Goal: Task Accomplishment & Management: Manage account settings

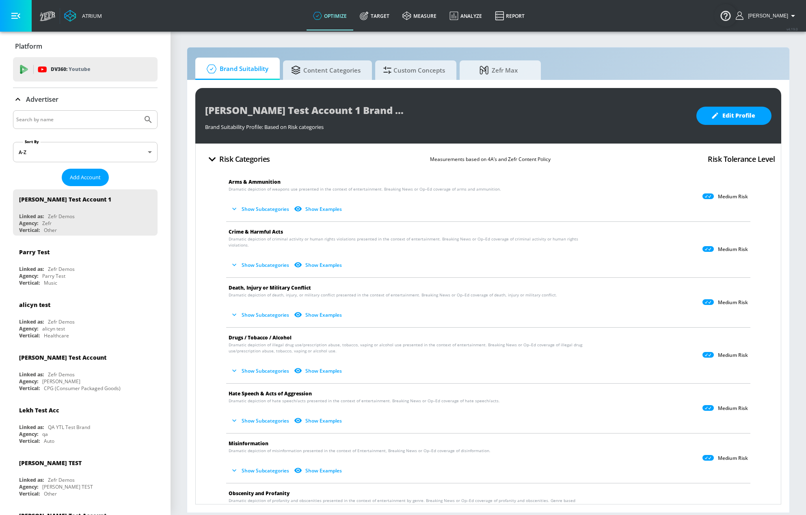
click at [451, 113] on div "[PERSON_NAME] Test Account 1 Brand Suitability Profile" at bounding box center [446, 110] width 483 height 18
click at [388, 22] on link "Target" at bounding box center [374, 15] width 43 height 29
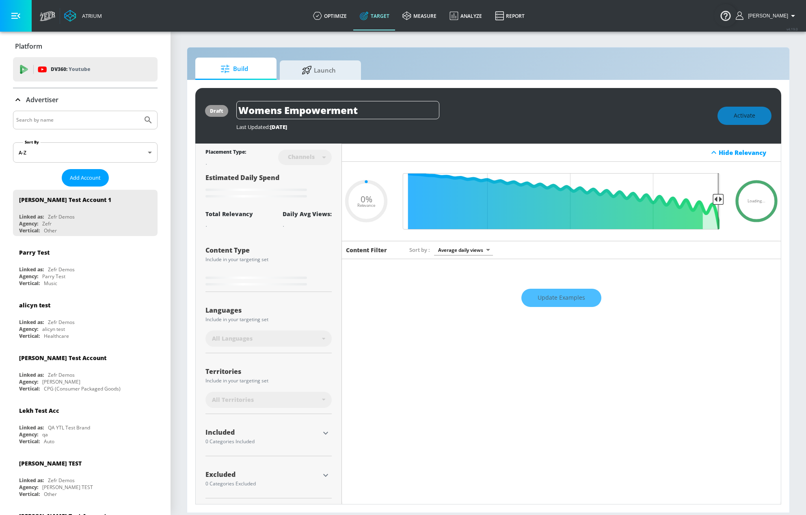
type input "0.6"
click at [55, 125] on input "Search by name" at bounding box center [77, 120] width 123 height 11
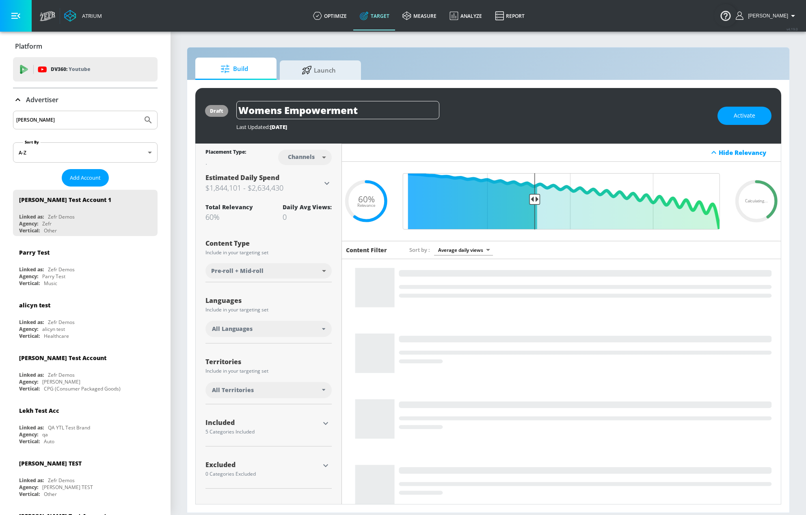
type input "[PERSON_NAME]"
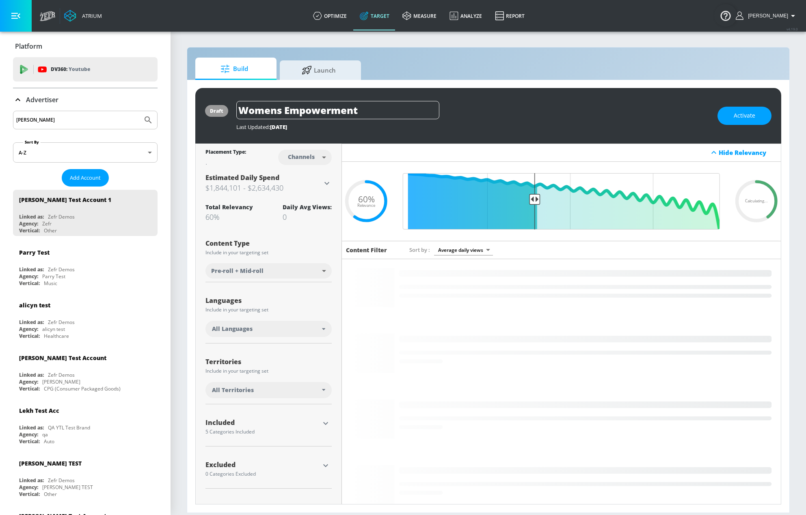
click at [139, 111] on button "Submit Search" at bounding box center [148, 120] width 18 height 18
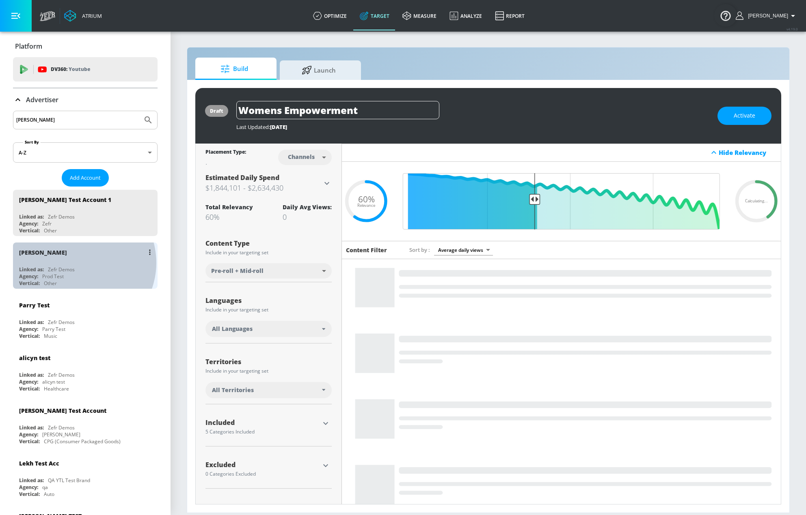
click at [78, 263] on div "[PERSON_NAME] N Linked as: Zefr Demos Agency: Prod Test Vertical: Other" at bounding box center [85, 266] width 144 height 46
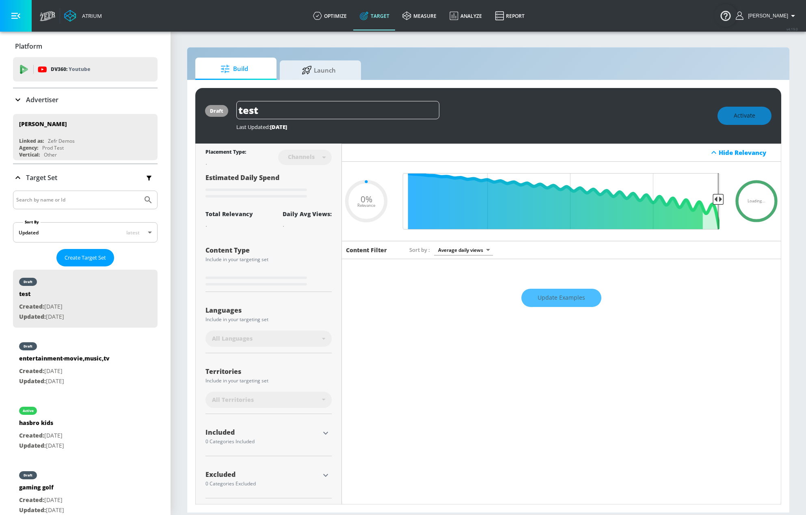
type input "0.71"
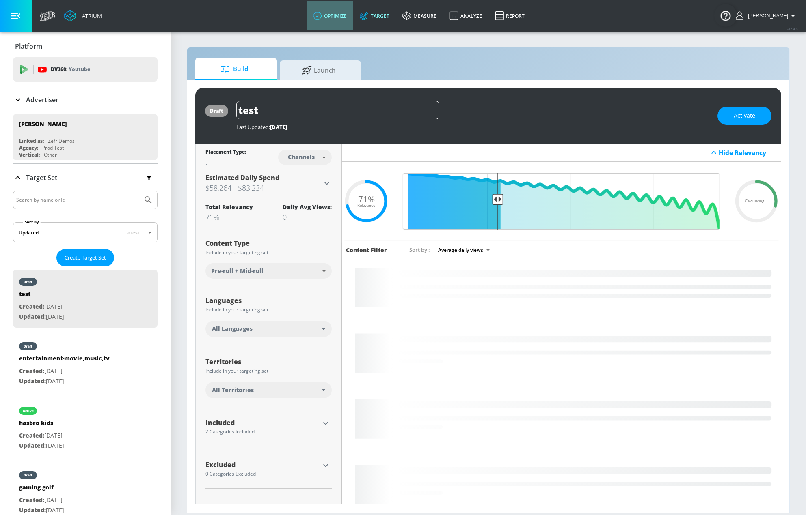
click at [347, 17] on link "optimize" at bounding box center [329, 15] width 47 height 29
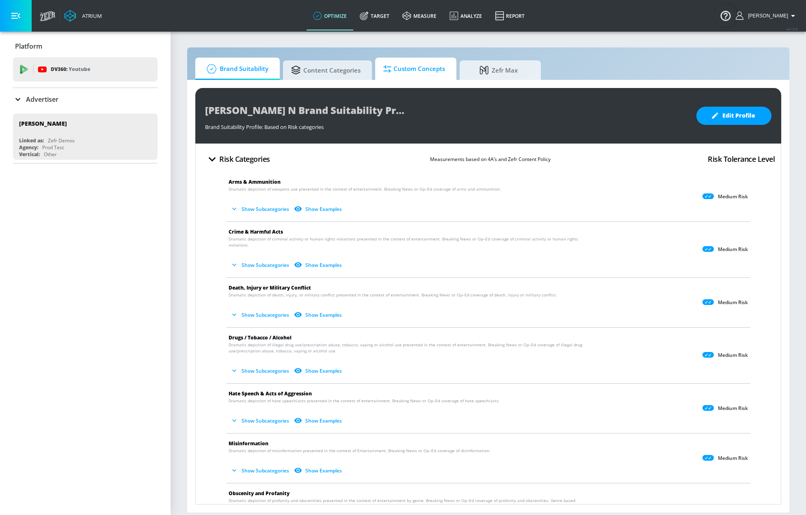
click at [409, 79] on link "Custom Concepts" at bounding box center [415, 69] width 81 height 22
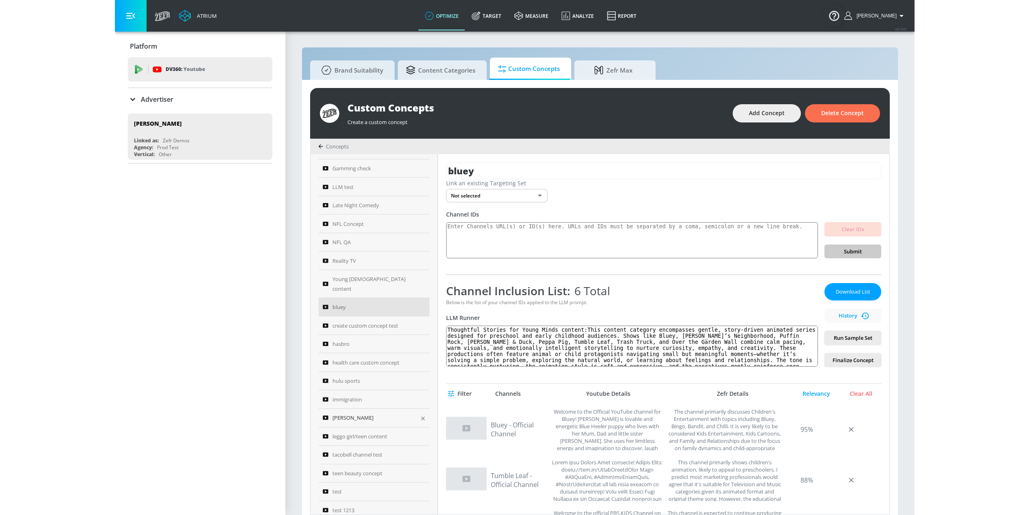
scroll to position [46, 0]
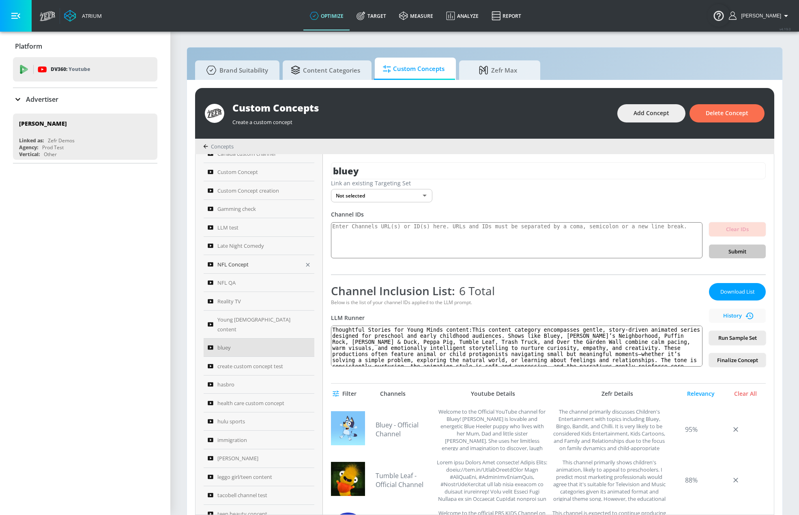
click at [256, 263] on div "NFL Concept" at bounding box center [254, 265] width 92 height 10
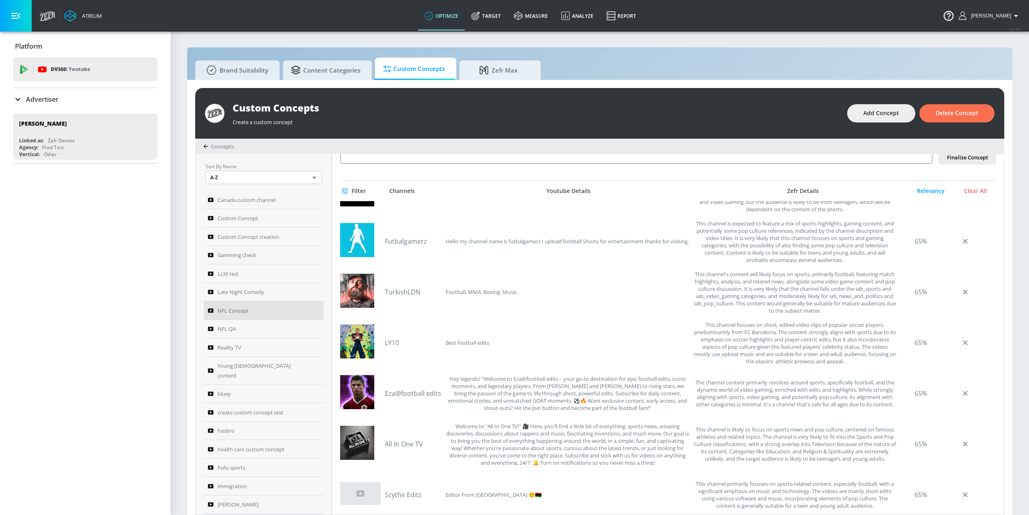
scroll to position [203, 0]
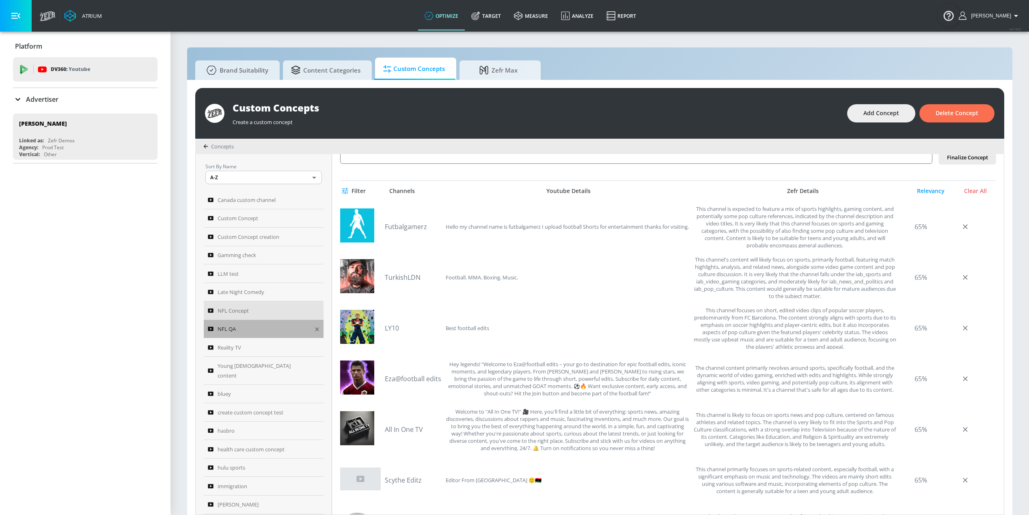
click at [276, 330] on div "NFL QA" at bounding box center [258, 329] width 101 height 10
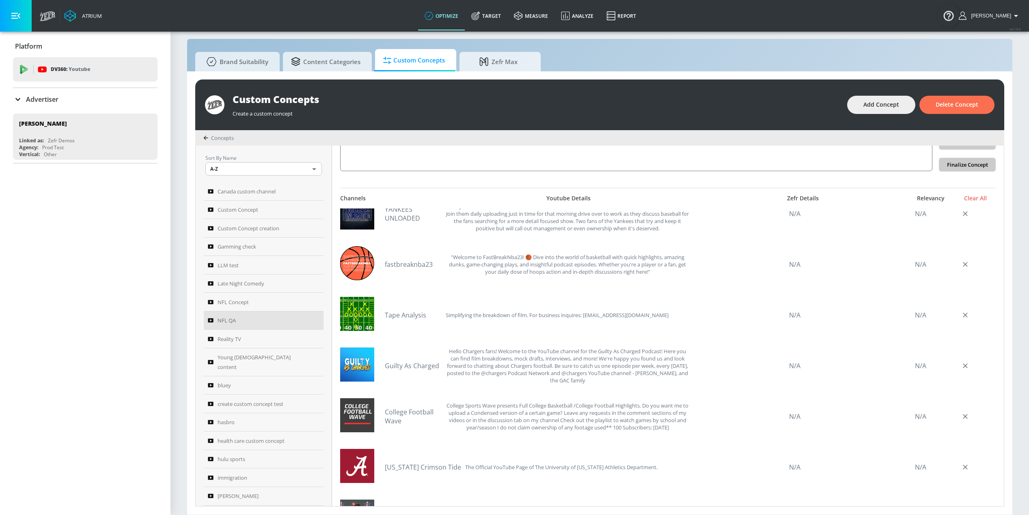
scroll to position [264, 0]
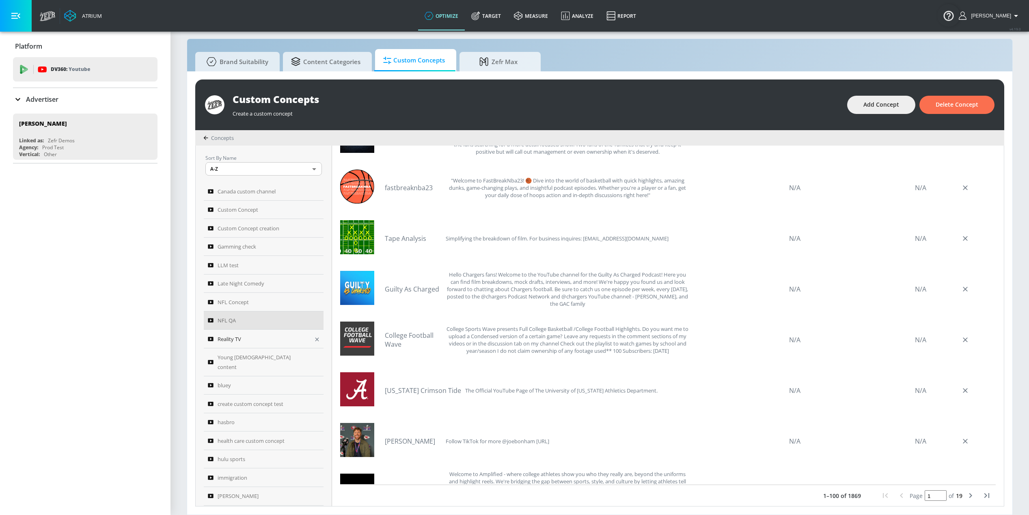
click at [235, 342] on span "Reality TV" at bounding box center [230, 339] width 24 height 10
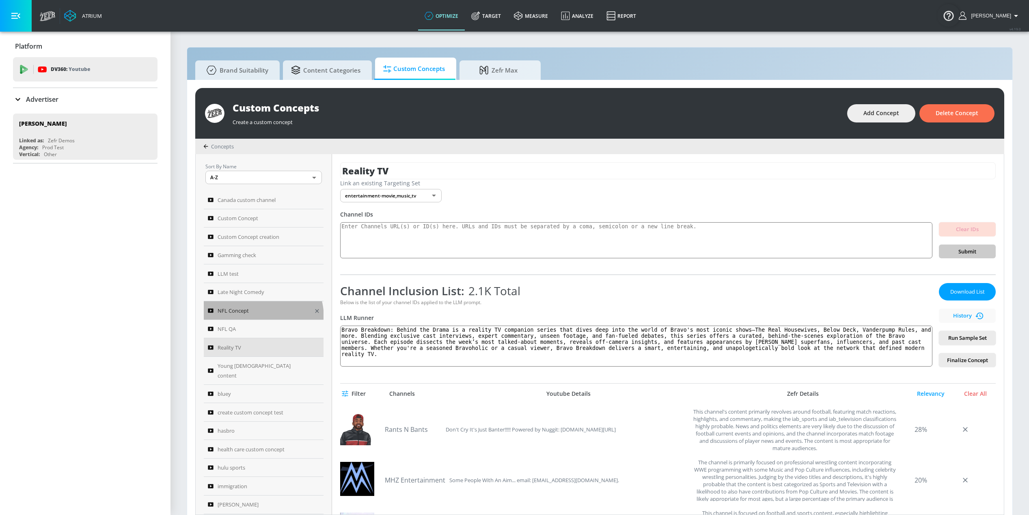
click at [251, 318] on link "NFL Concept" at bounding box center [264, 311] width 120 height 19
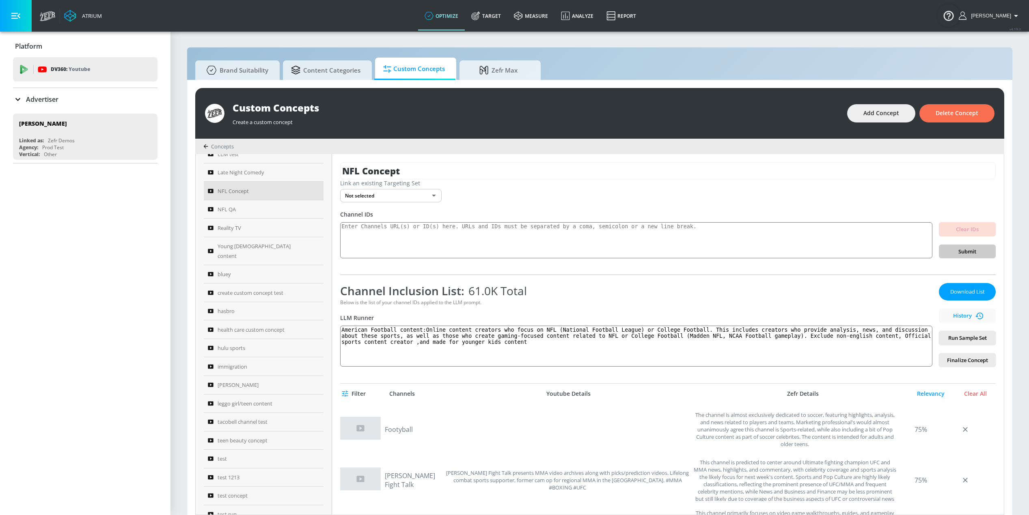
scroll to position [127, 0]
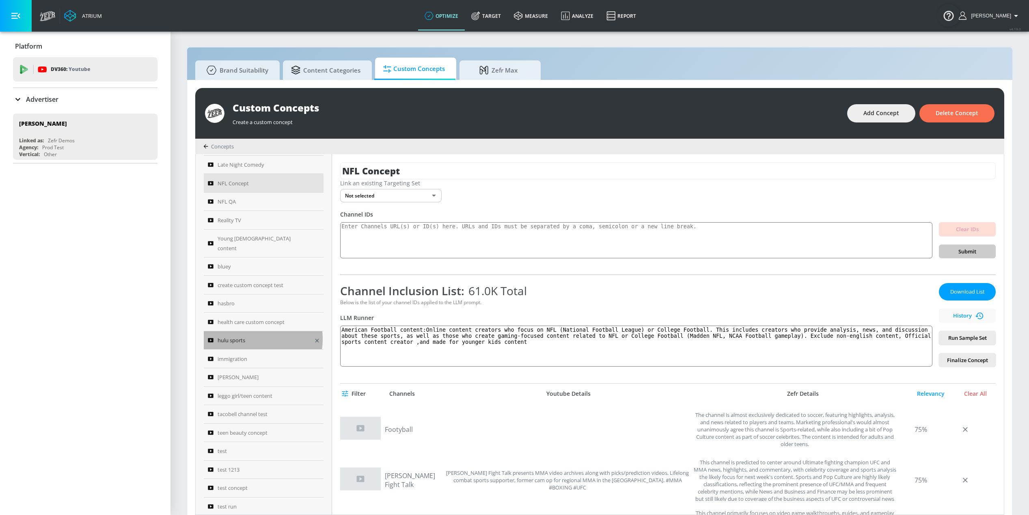
click at [251, 336] on div "hulu sports" at bounding box center [258, 341] width 101 height 10
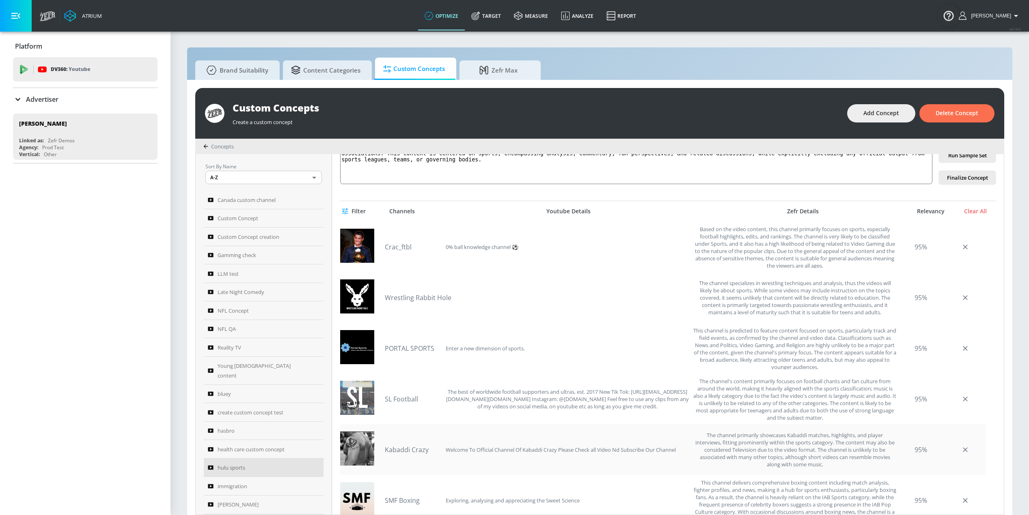
scroll to position [142, 0]
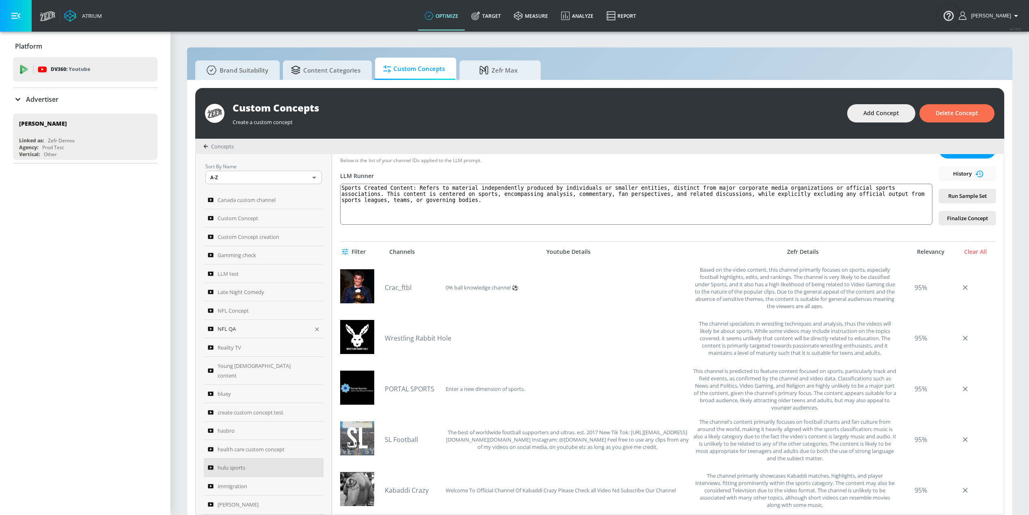
click at [251, 324] on div "NFL QA" at bounding box center [258, 329] width 101 height 10
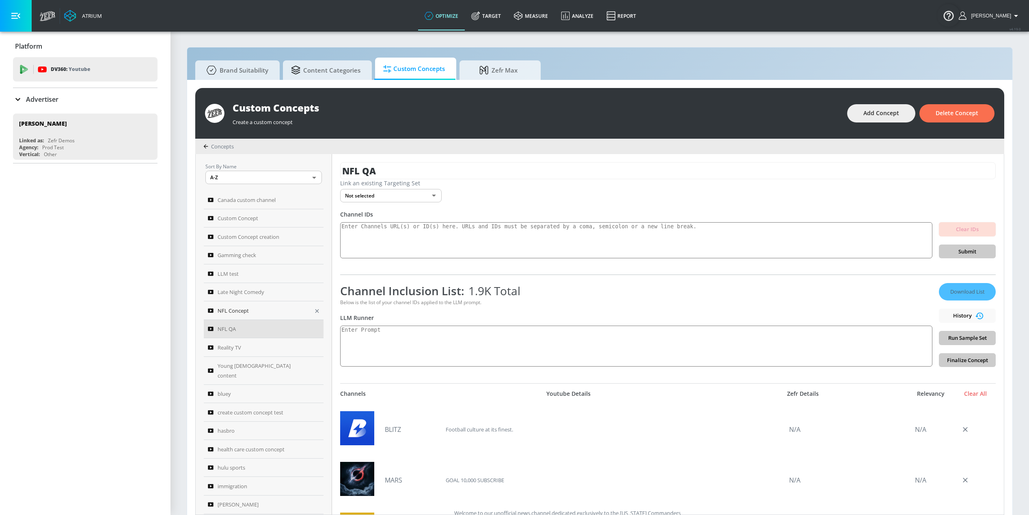
click at [230, 310] on span "NFL Concept" at bounding box center [233, 311] width 31 height 10
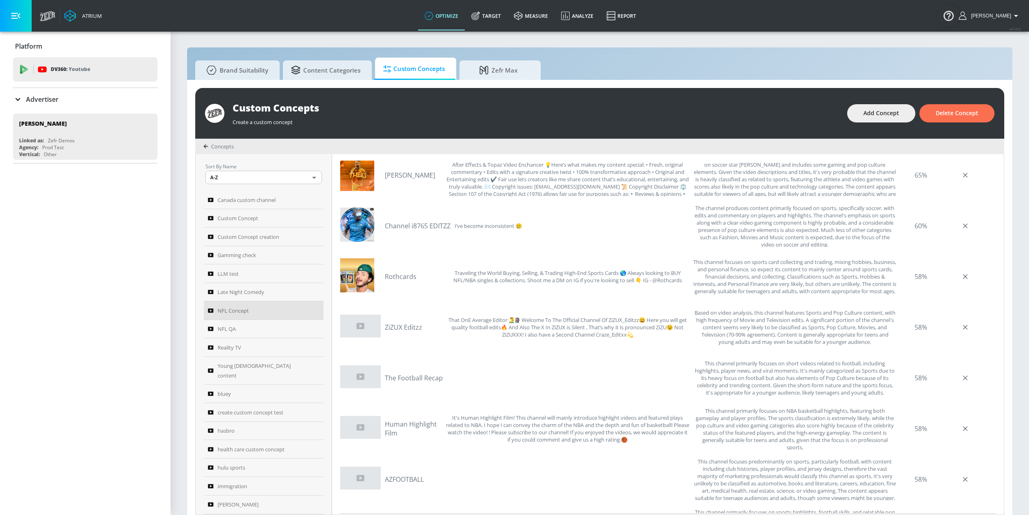
scroll to position [2354, 0]
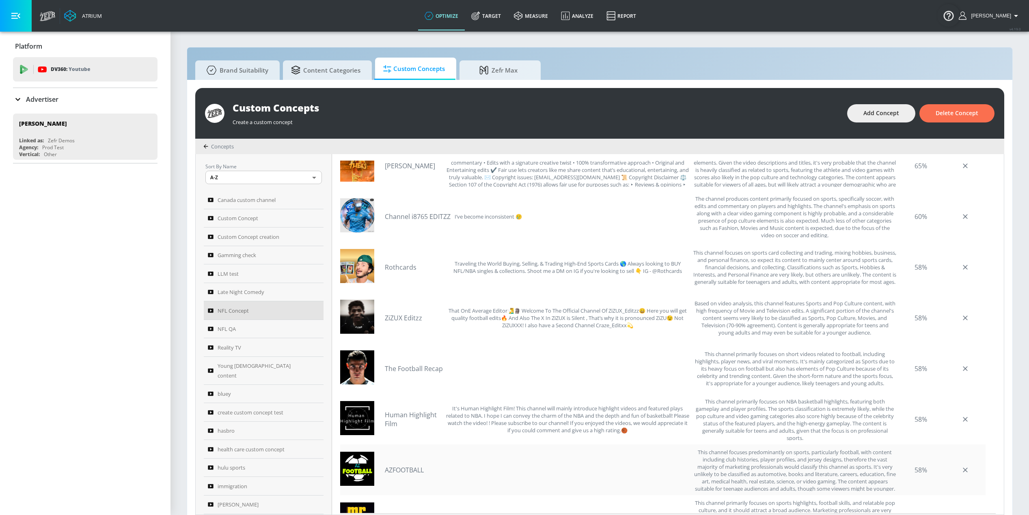
click at [591, 472] on div "AZFOOTBALL" at bounding box center [537, 470] width 304 height 43
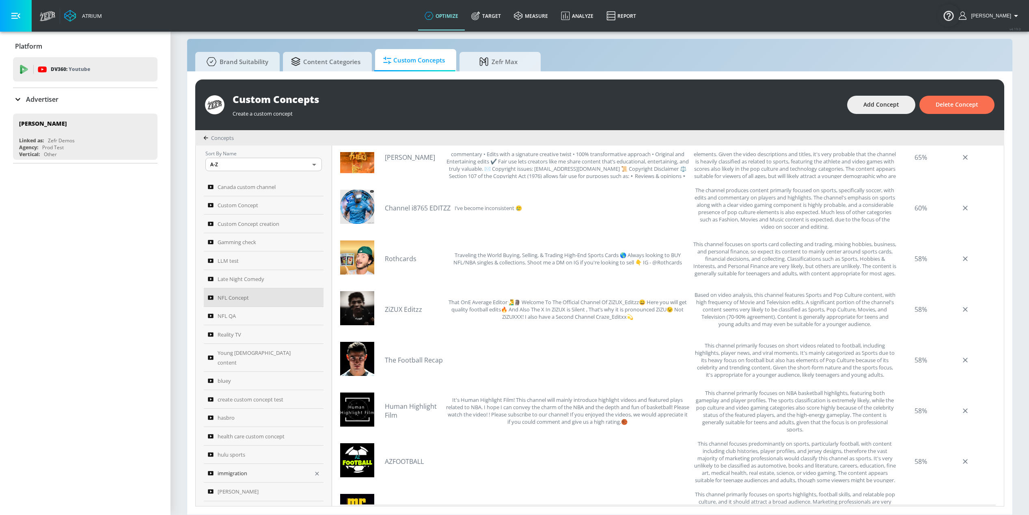
scroll to position [0, 0]
click at [256, 323] on div "NFL QA" at bounding box center [258, 321] width 101 height 10
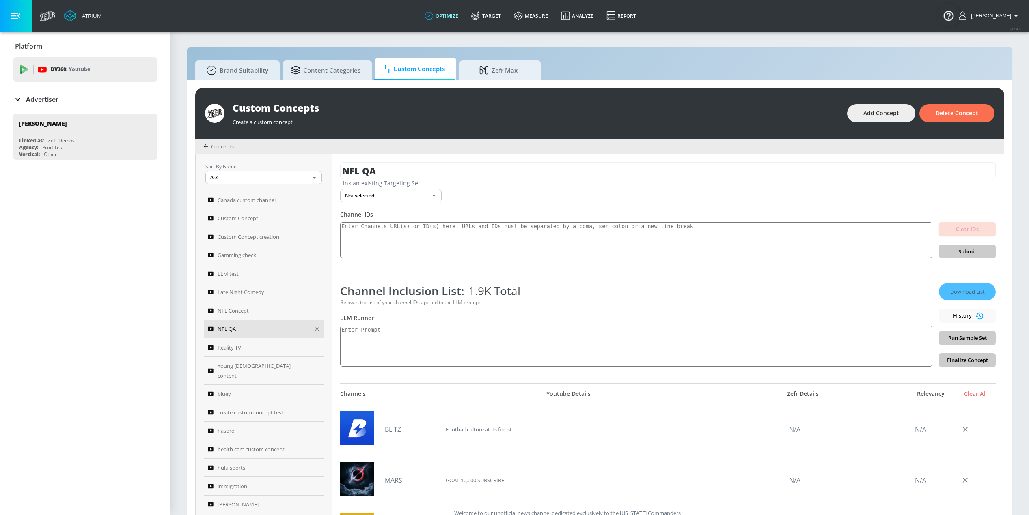
click at [315, 331] on icon "button" at bounding box center [317, 329] width 6 height 6
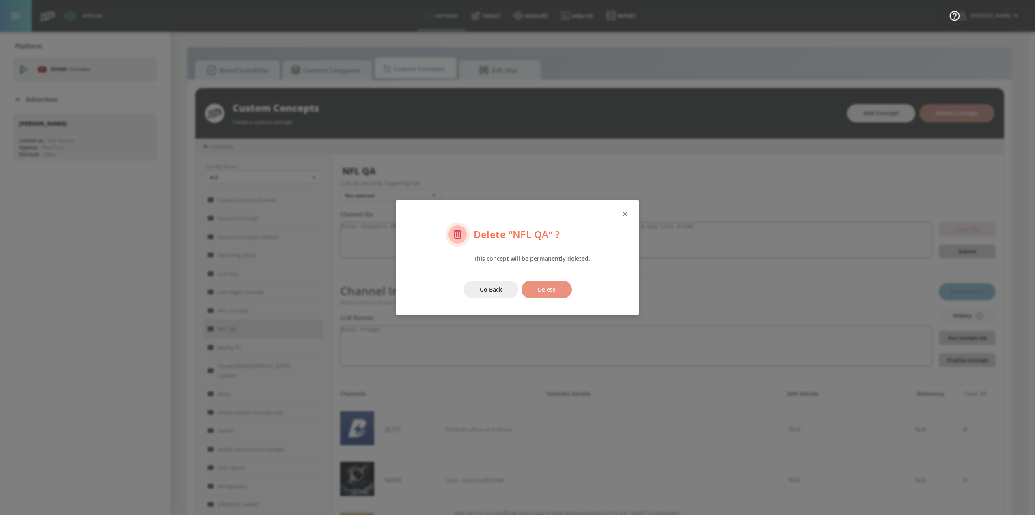
click at [548, 292] on span "Delete" at bounding box center [547, 290] width 18 height 10
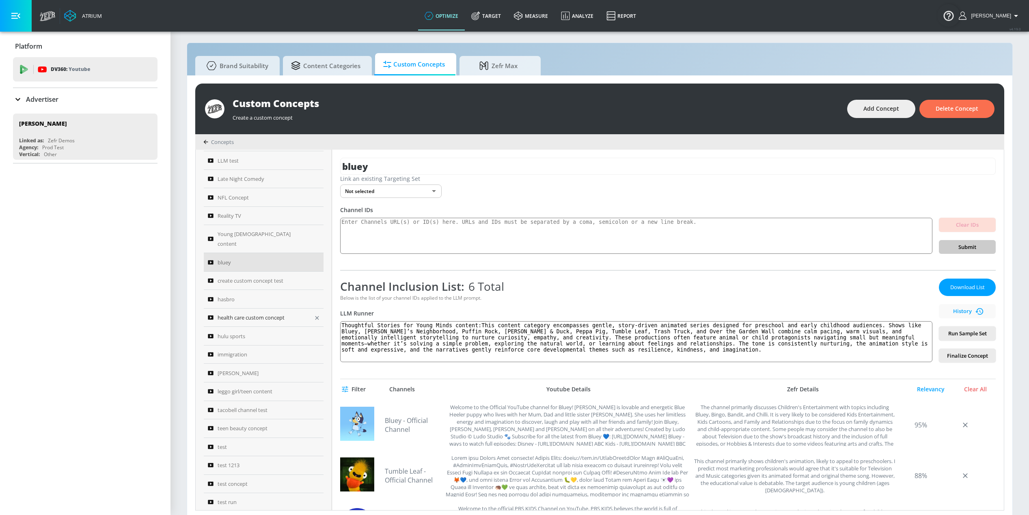
scroll to position [9, 0]
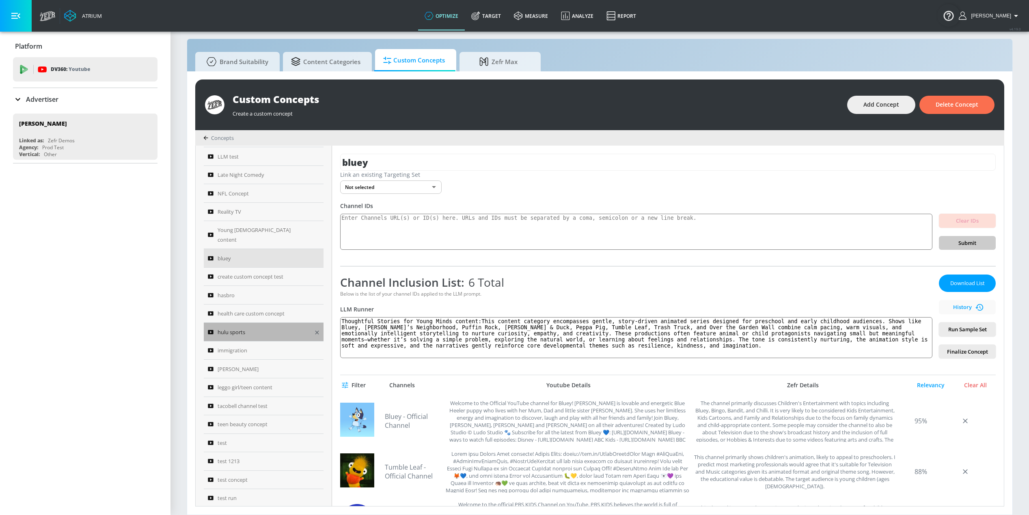
click at [281, 329] on link "hulu sports" at bounding box center [264, 332] width 120 height 19
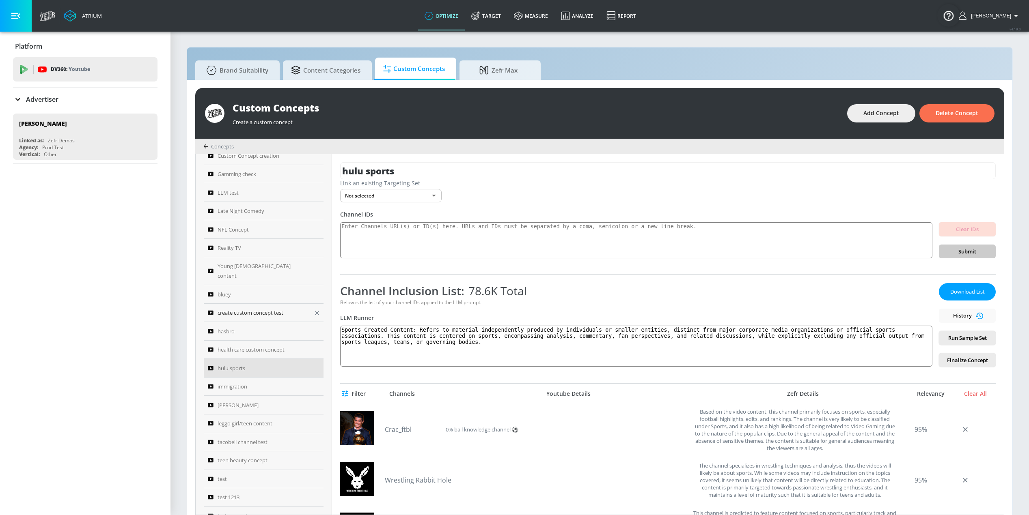
scroll to position [109, 0]
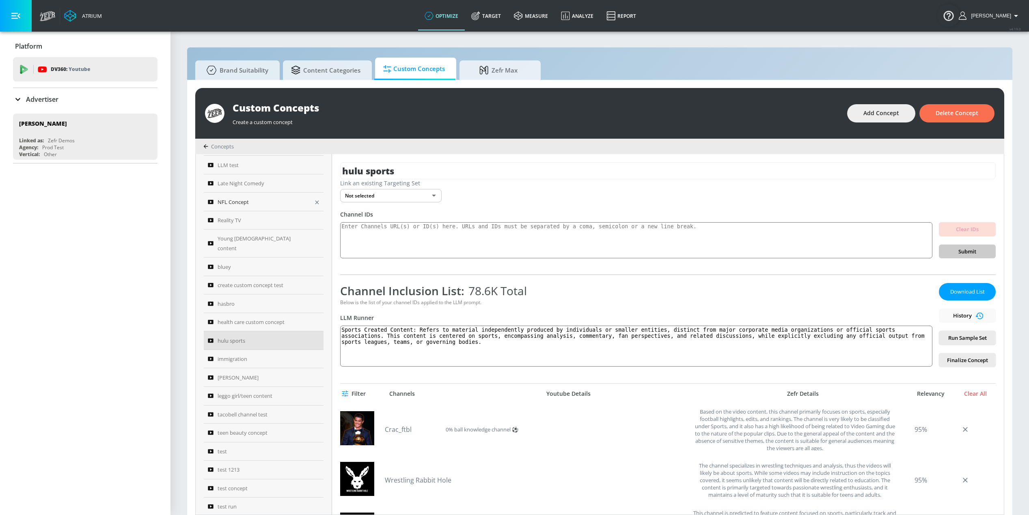
click at [264, 208] on link "NFL Concept" at bounding box center [264, 202] width 120 height 19
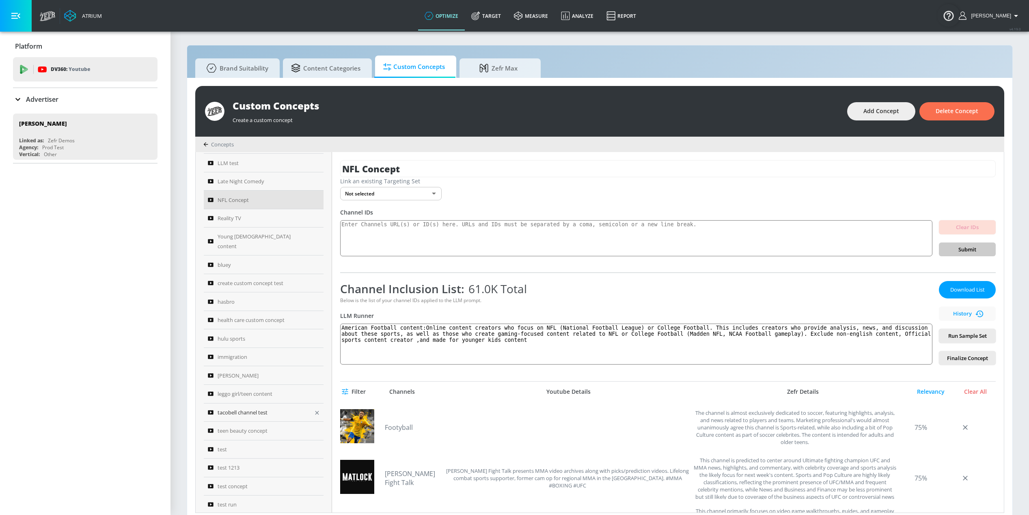
scroll to position [9, 0]
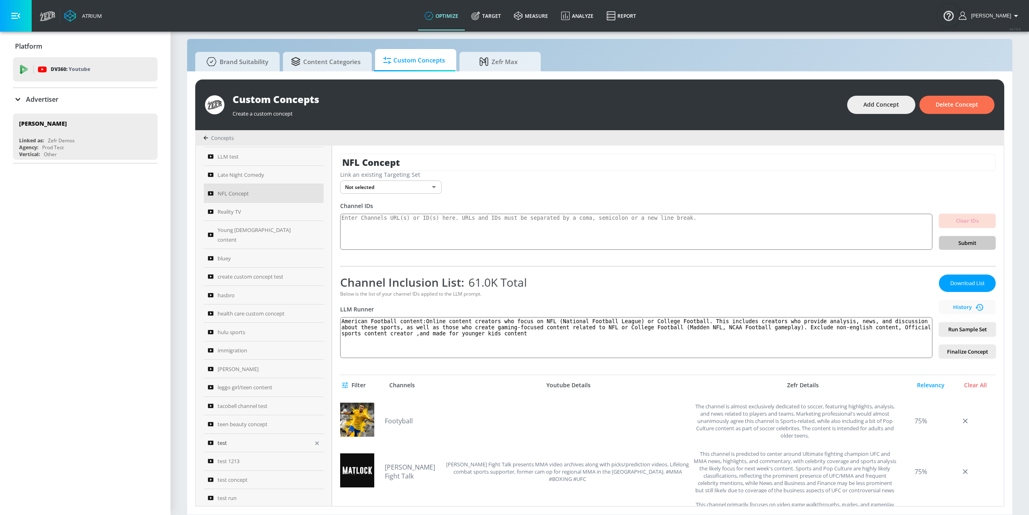
click at [243, 438] on div "test" at bounding box center [258, 443] width 101 height 10
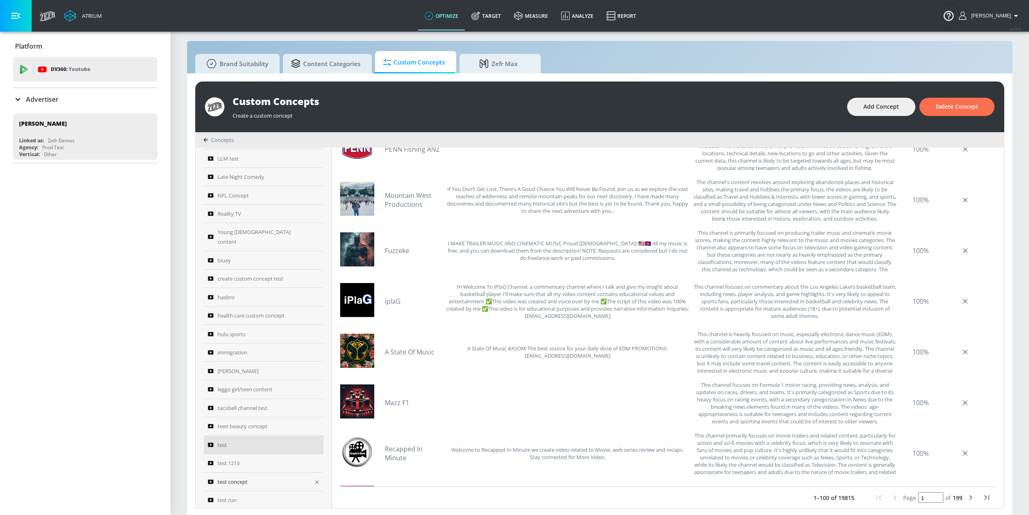
scroll to position [9, 0]
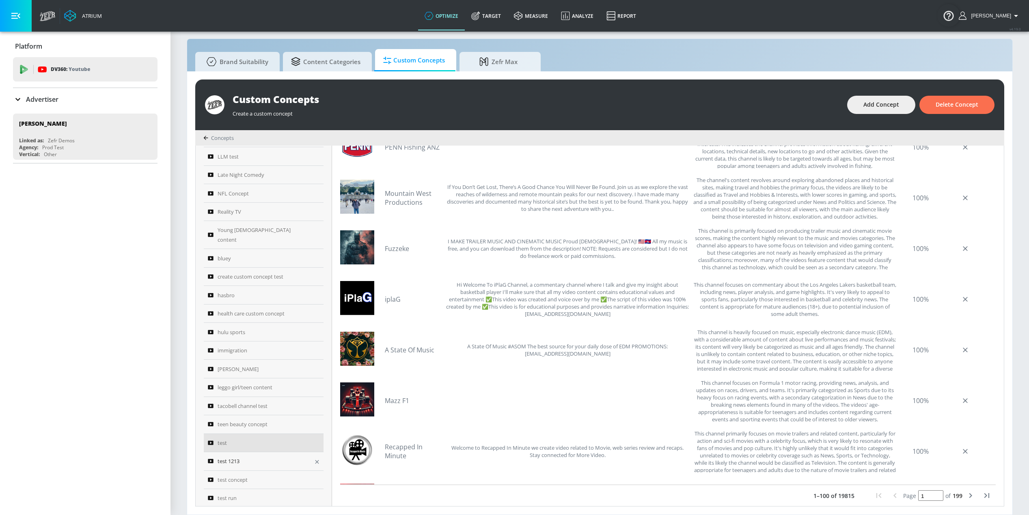
click at [281, 457] on div "test 1213" at bounding box center [258, 462] width 101 height 10
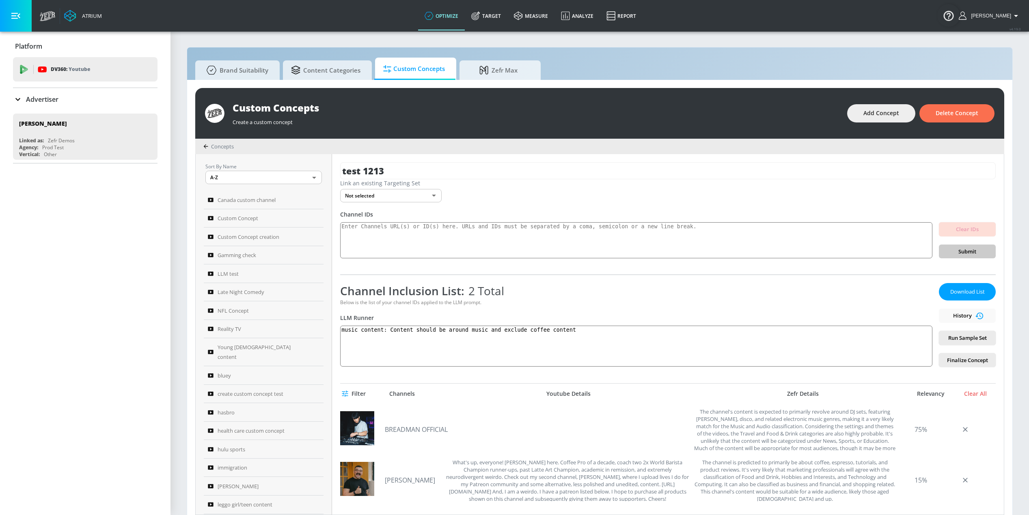
click at [489, 388] on div "Filter Channels Youtube Details Zefr Details Relevancy Clear All" at bounding box center [667, 394] width 655 height 20
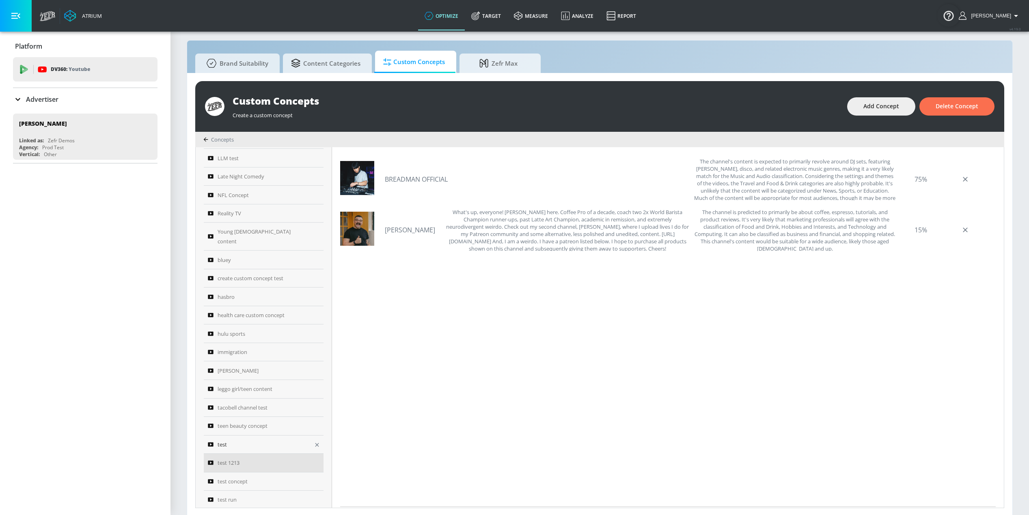
scroll to position [9, 0]
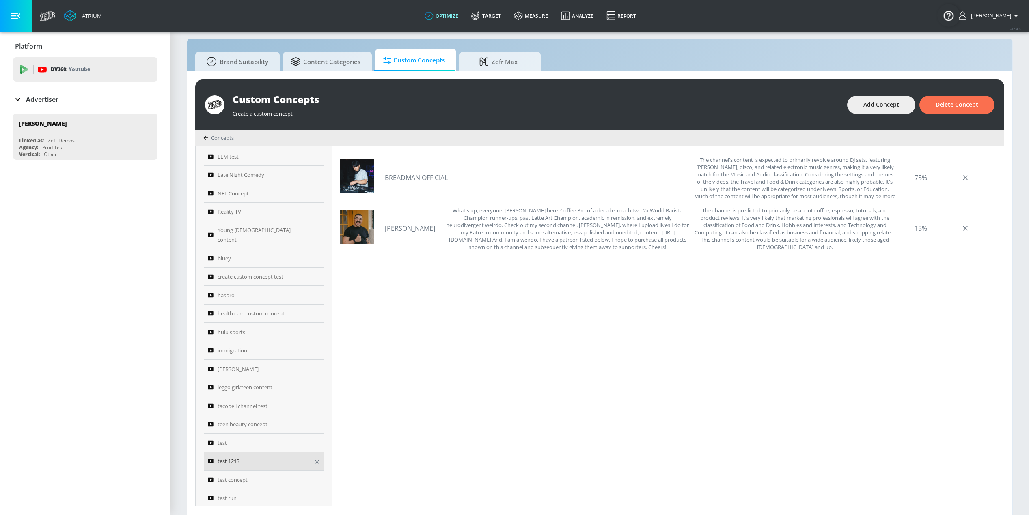
click at [314, 459] on icon "button" at bounding box center [317, 462] width 6 height 6
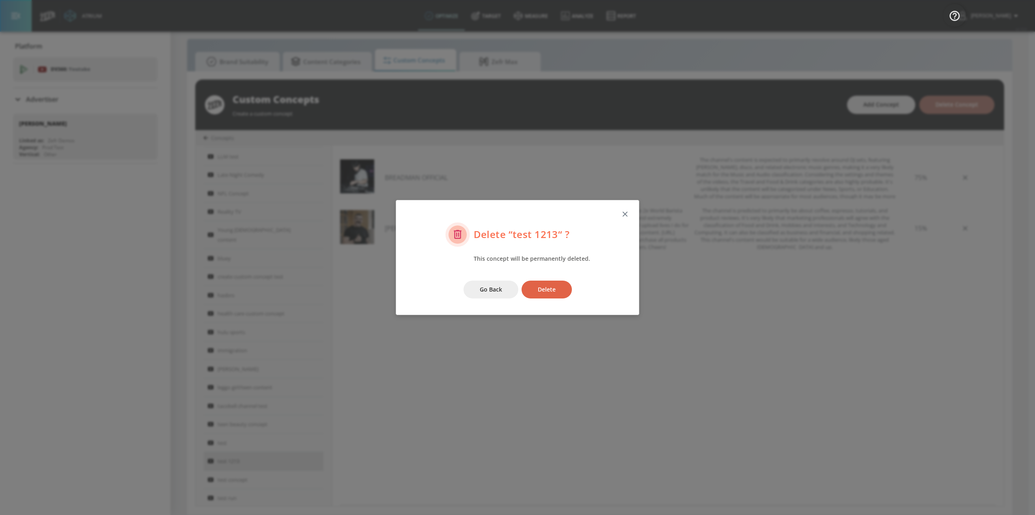
click at [562, 288] on button "Delete" at bounding box center [546, 290] width 50 height 18
